Goal: Complete application form

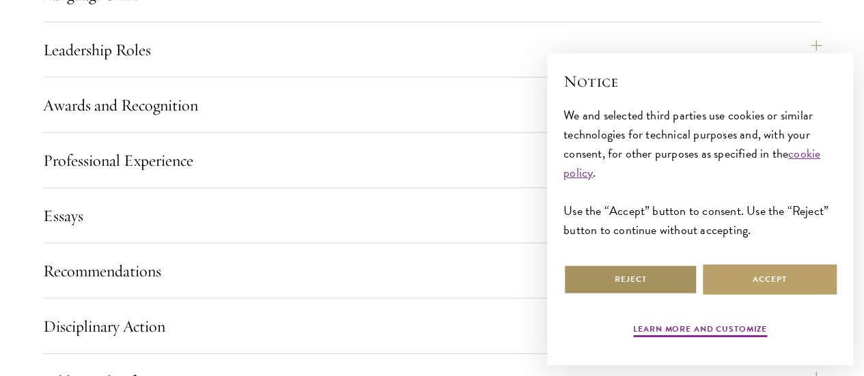
click at [674, 277] on button "Reject" at bounding box center [630, 279] width 134 height 31
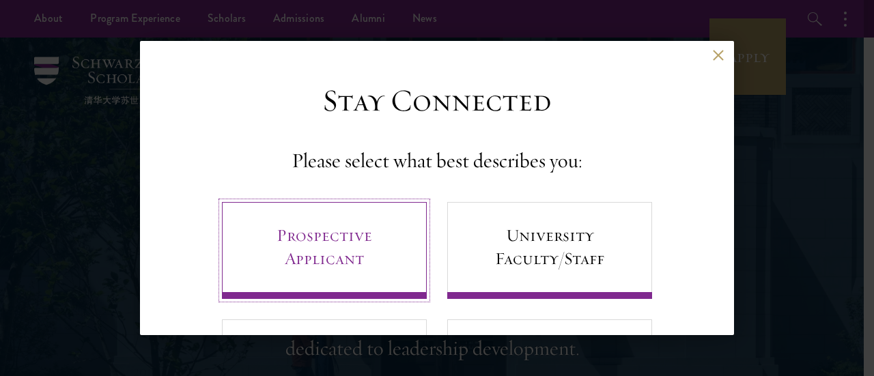
click at [341, 255] on link "Prospective Applicant" at bounding box center [324, 250] width 205 height 97
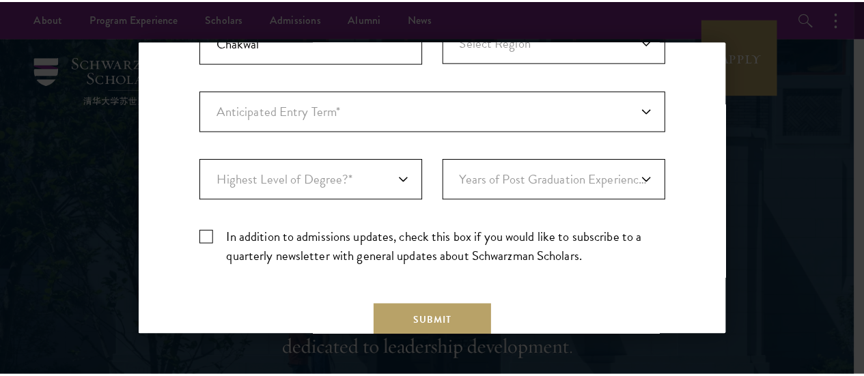
scroll to position [549, 0]
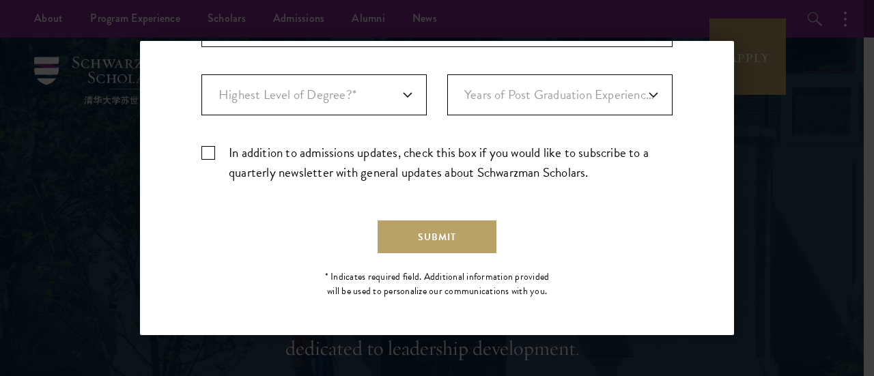
click at [802, 147] on div "Back Stay Connected Please select what best describes you: Prospective Applican…" at bounding box center [437, 188] width 874 height 294
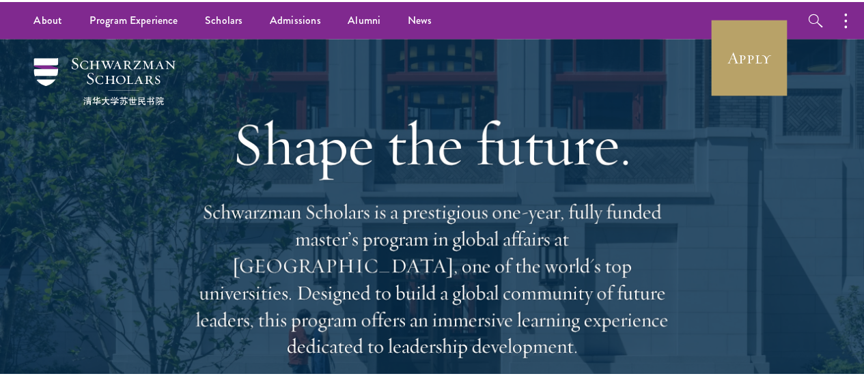
scroll to position [0, 0]
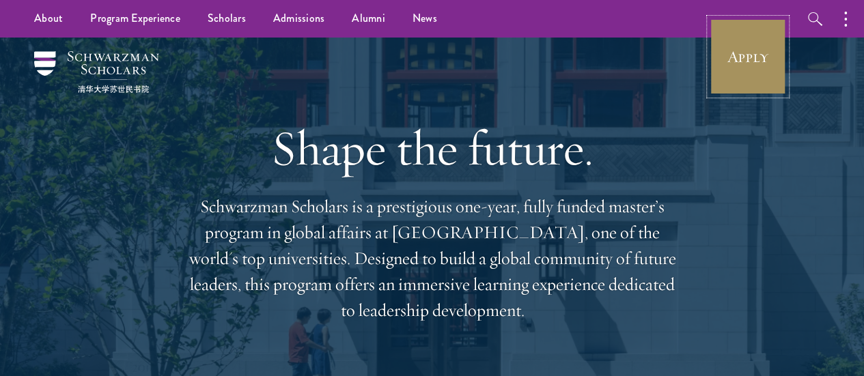
click at [766, 38] on link "Apply" at bounding box center [747, 56] width 76 height 76
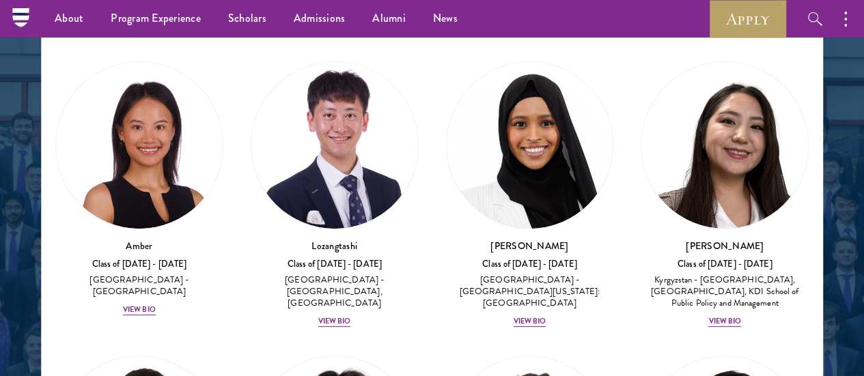
scroll to position [1775, 0]
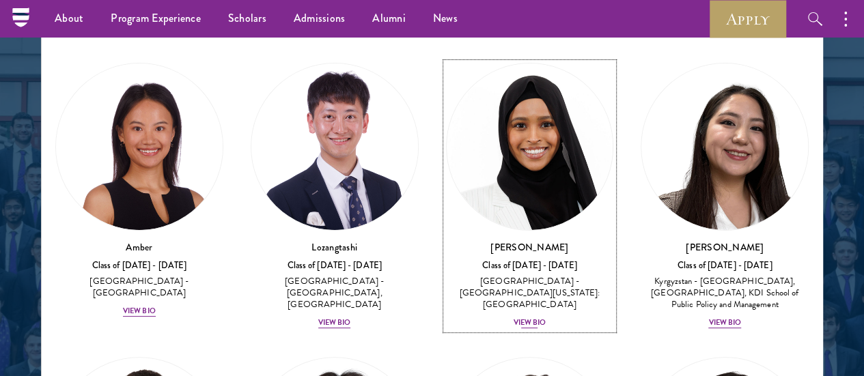
click at [513, 317] on div "View Bio" at bounding box center [529, 322] width 33 height 11
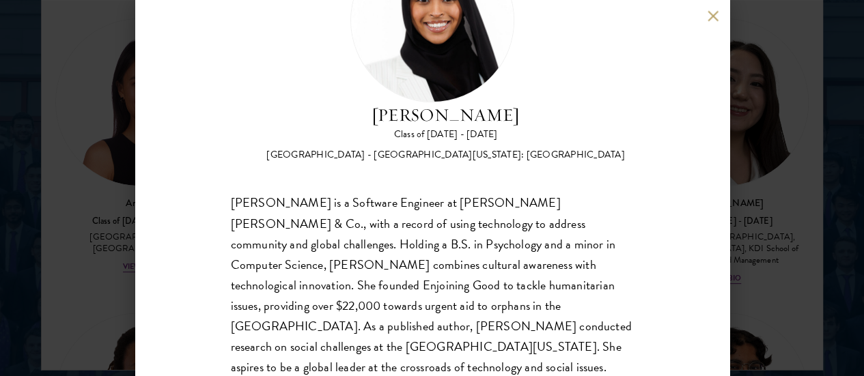
scroll to position [1884, 0]
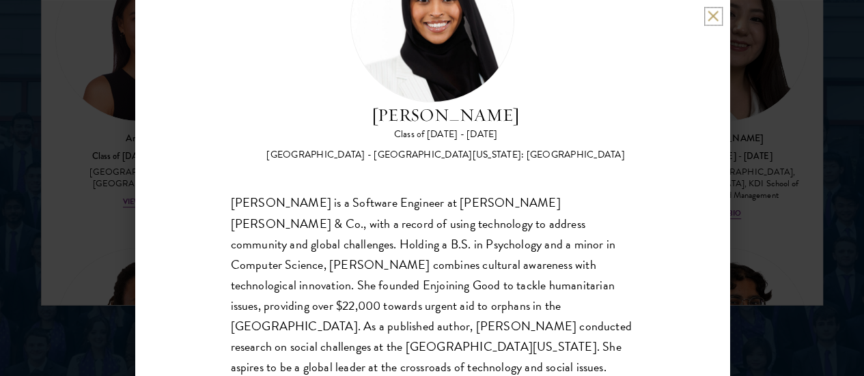
click at [709, 14] on button at bounding box center [713, 16] width 12 height 12
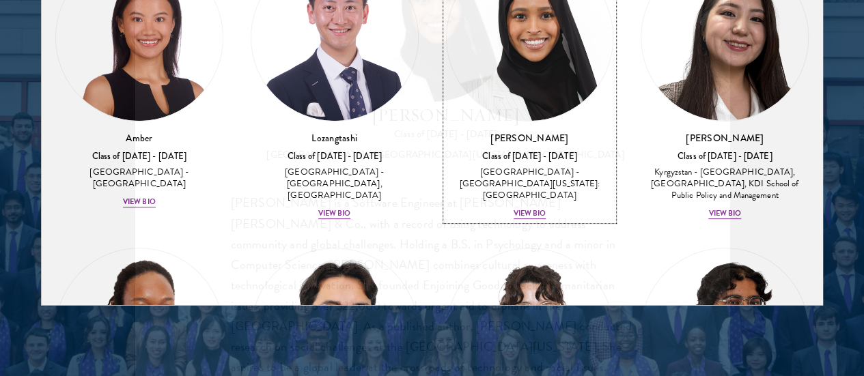
scroll to position [1811, 0]
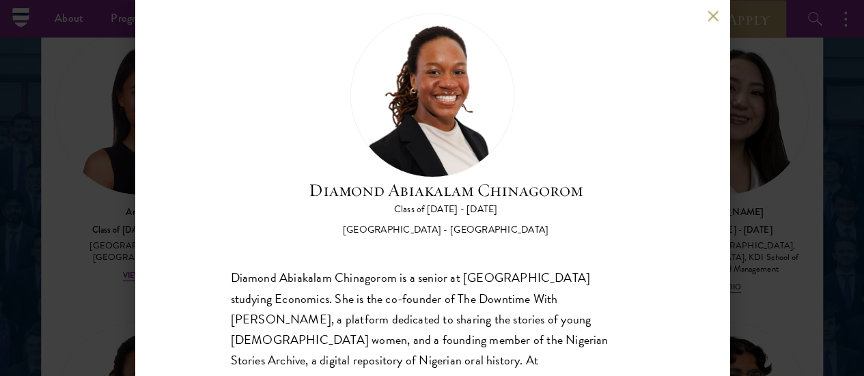
scroll to position [102, 0]
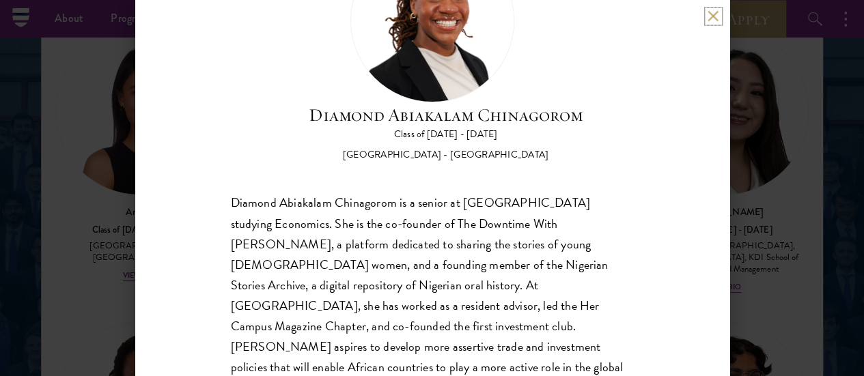
click at [709, 12] on button at bounding box center [713, 16] width 12 height 12
